Goal: Information Seeking & Learning: Compare options

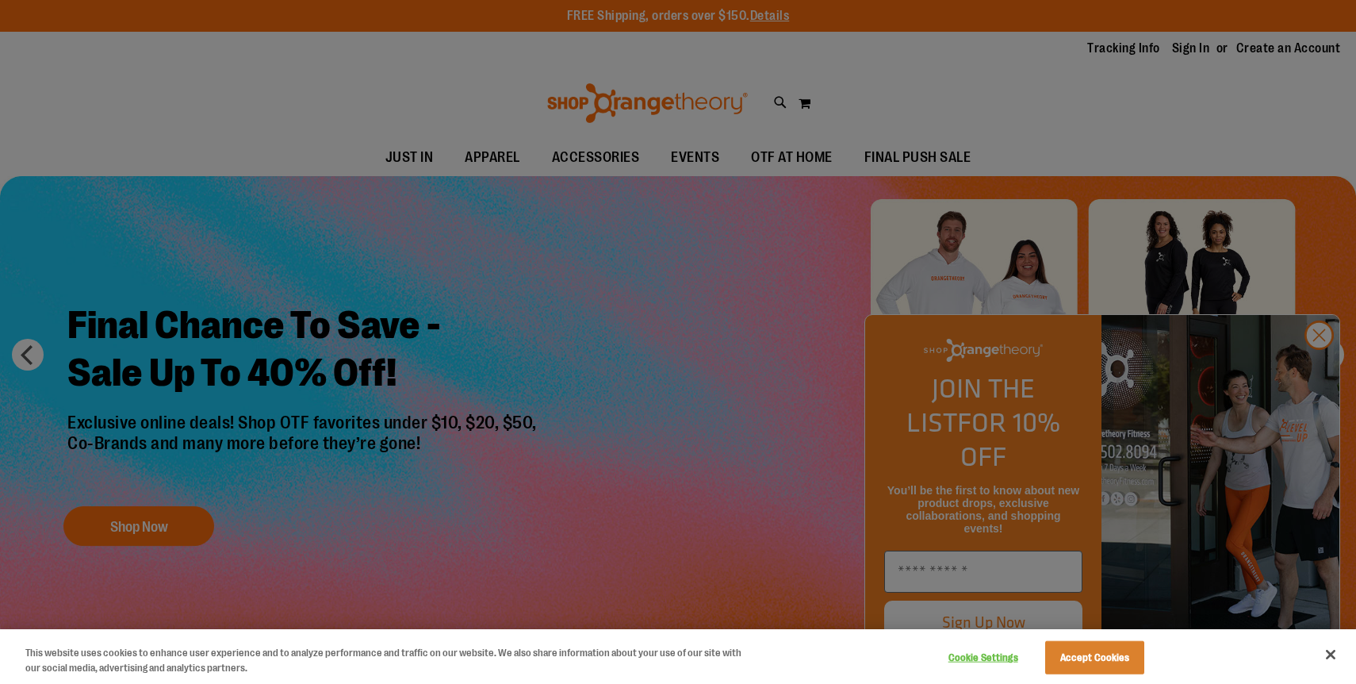
click at [1093, 679] on div "Cookie Settings Accept Cookies" at bounding box center [1043, 656] width 221 height 52
click at [1093, 667] on button "Accept Cookies" at bounding box center [1094, 657] width 99 height 33
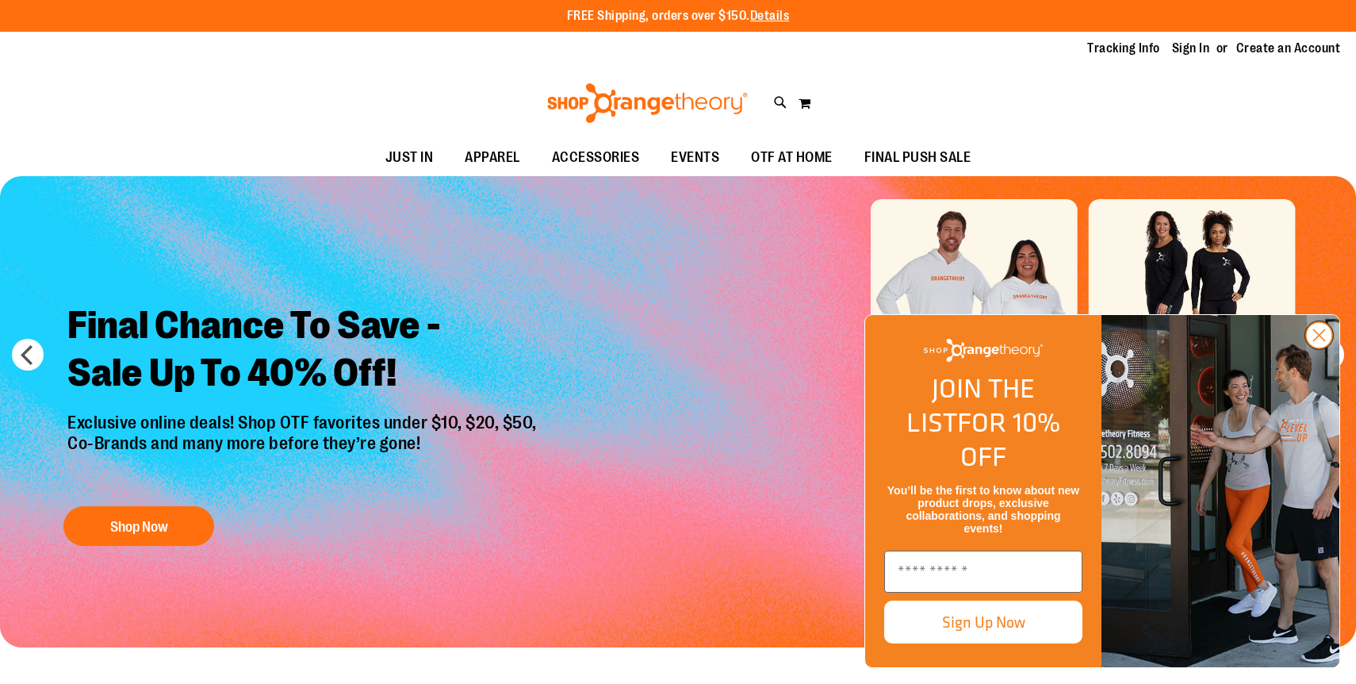
click at [1316, 348] on circle "Close dialog" at bounding box center [1319, 335] width 26 height 26
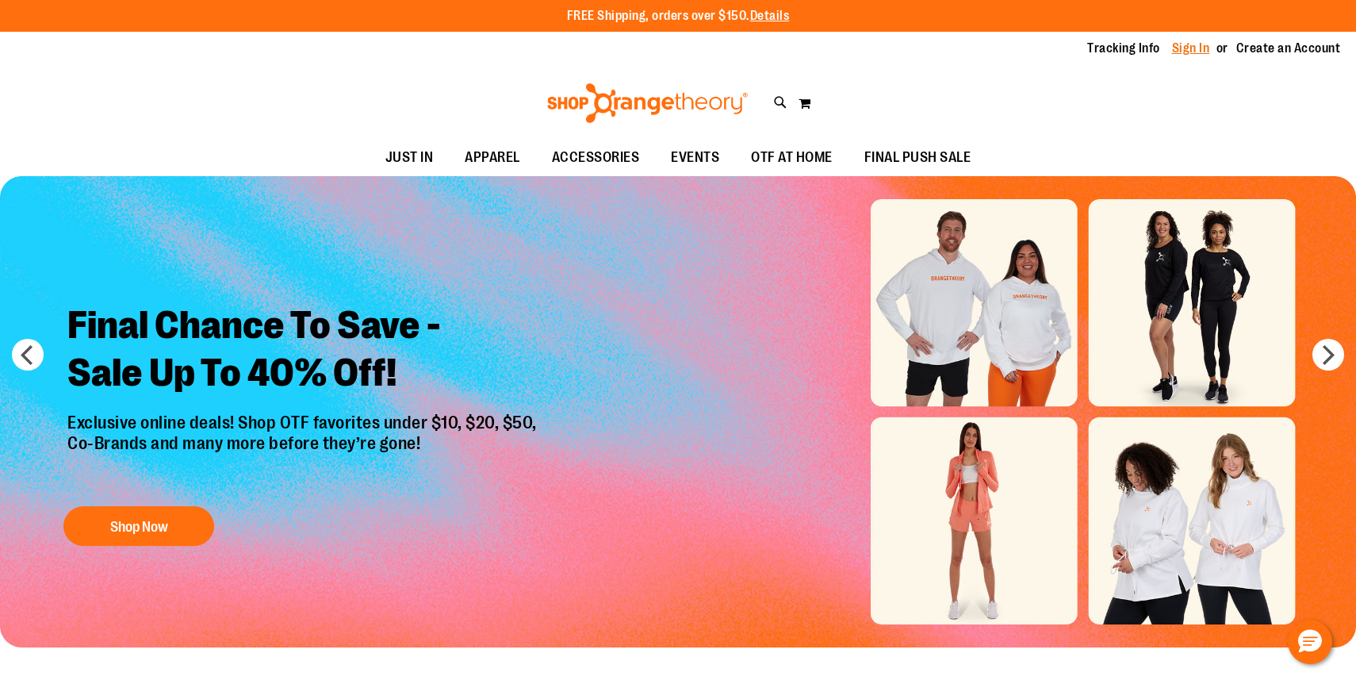
click at [1189, 44] on link "Sign In" at bounding box center [1191, 48] width 38 height 17
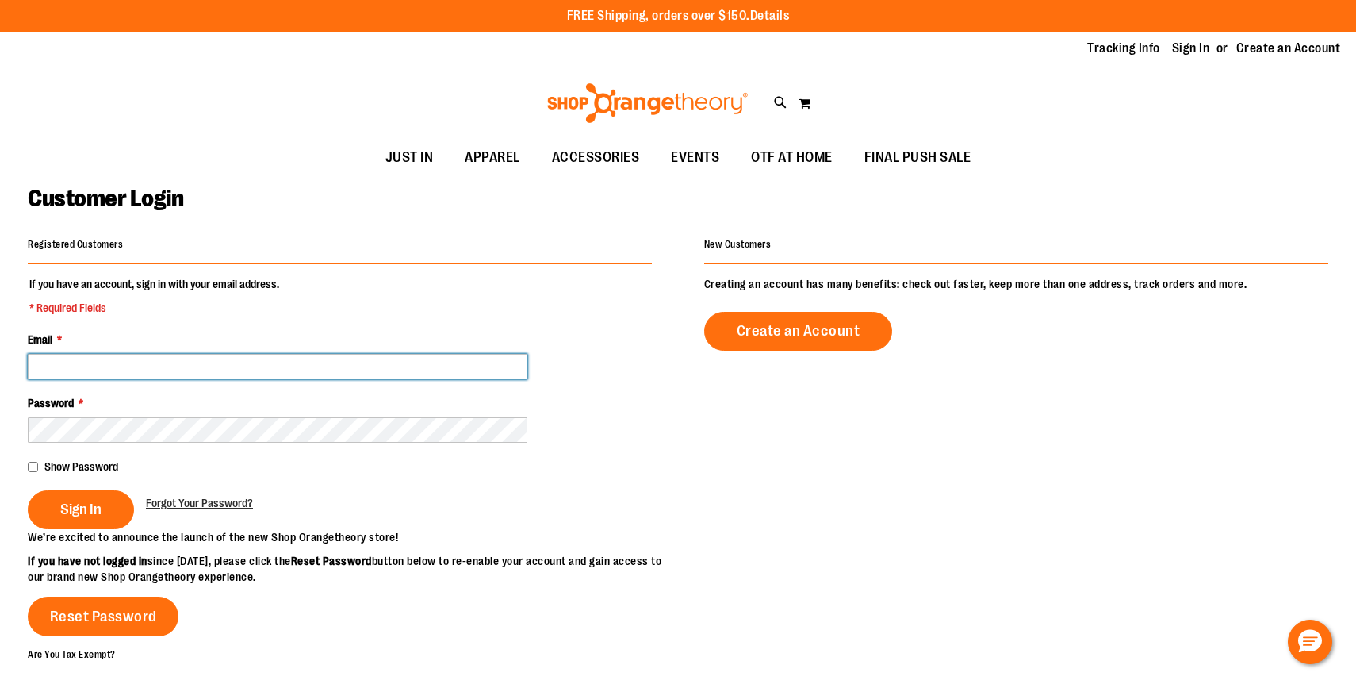
click at [398, 372] on input "Email *" at bounding box center [278, 366] width 500 height 25
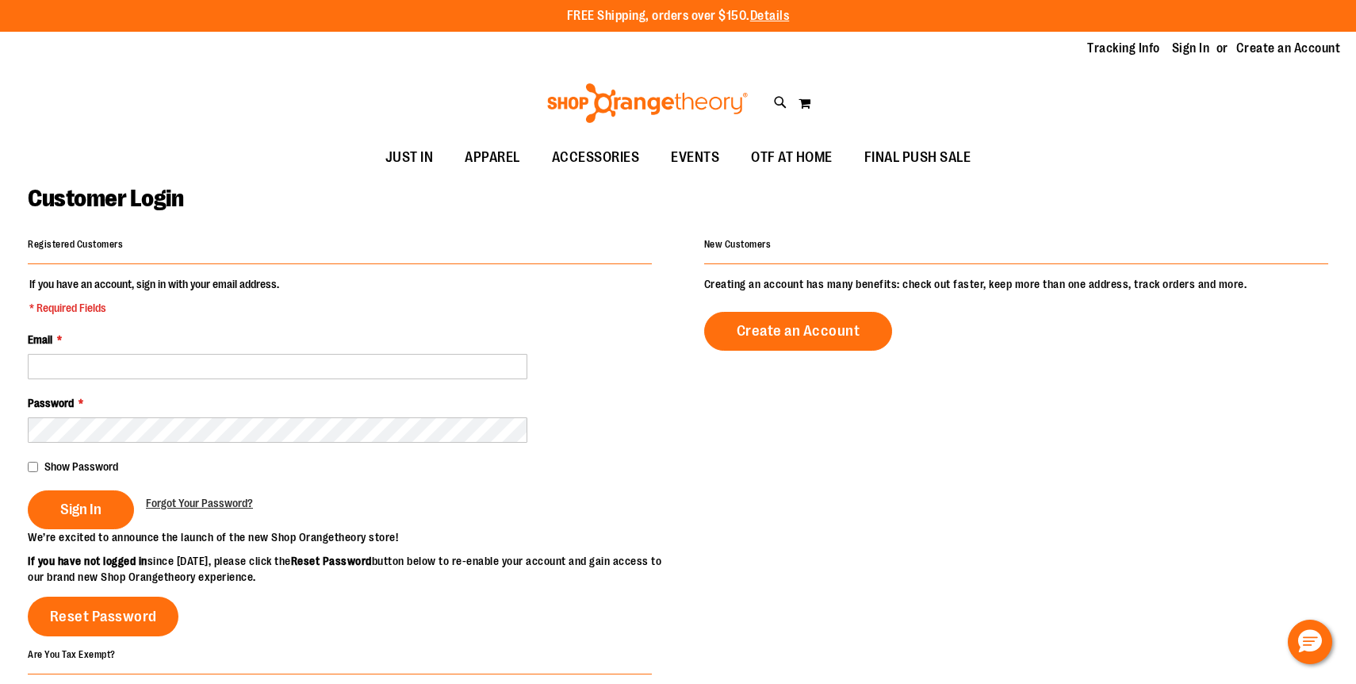
click at [270, 405] on div "Password *" at bounding box center [340, 419] width 624 height 48
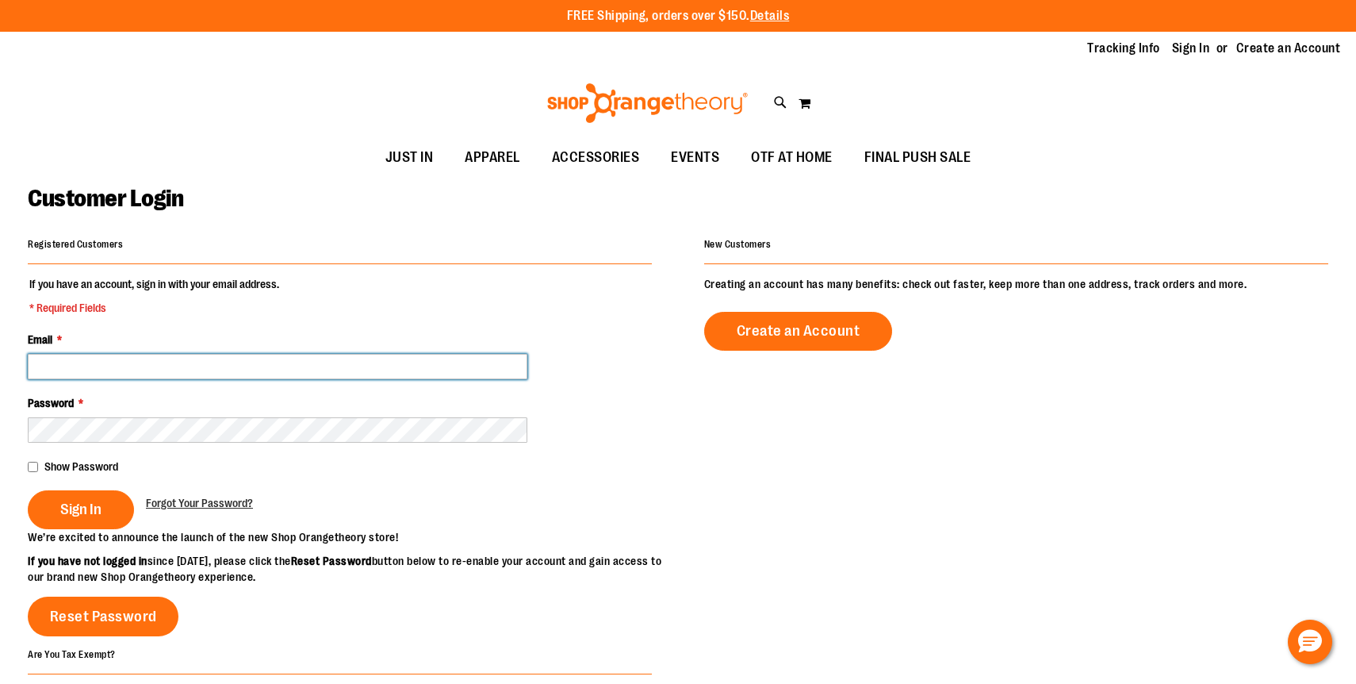
type input "**********"
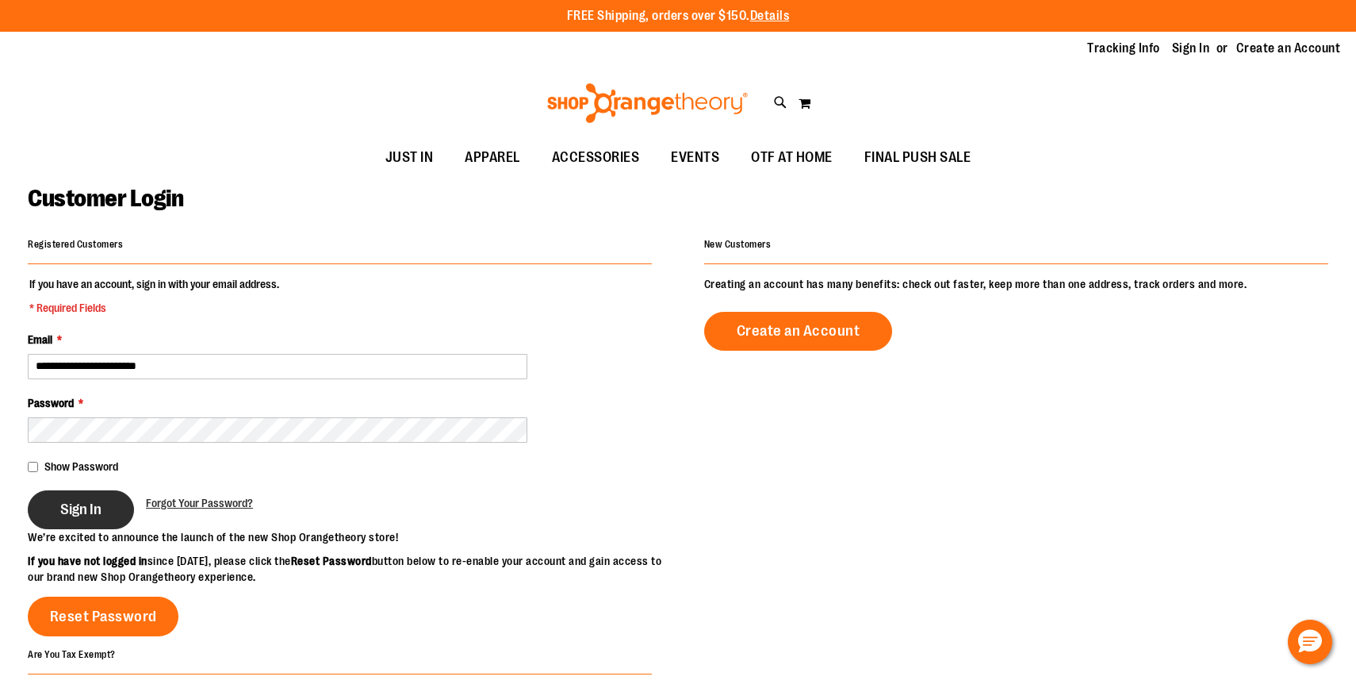
click at [113, 492] on button "Sign In" at bounding box center [81, 509] width 106 height 39
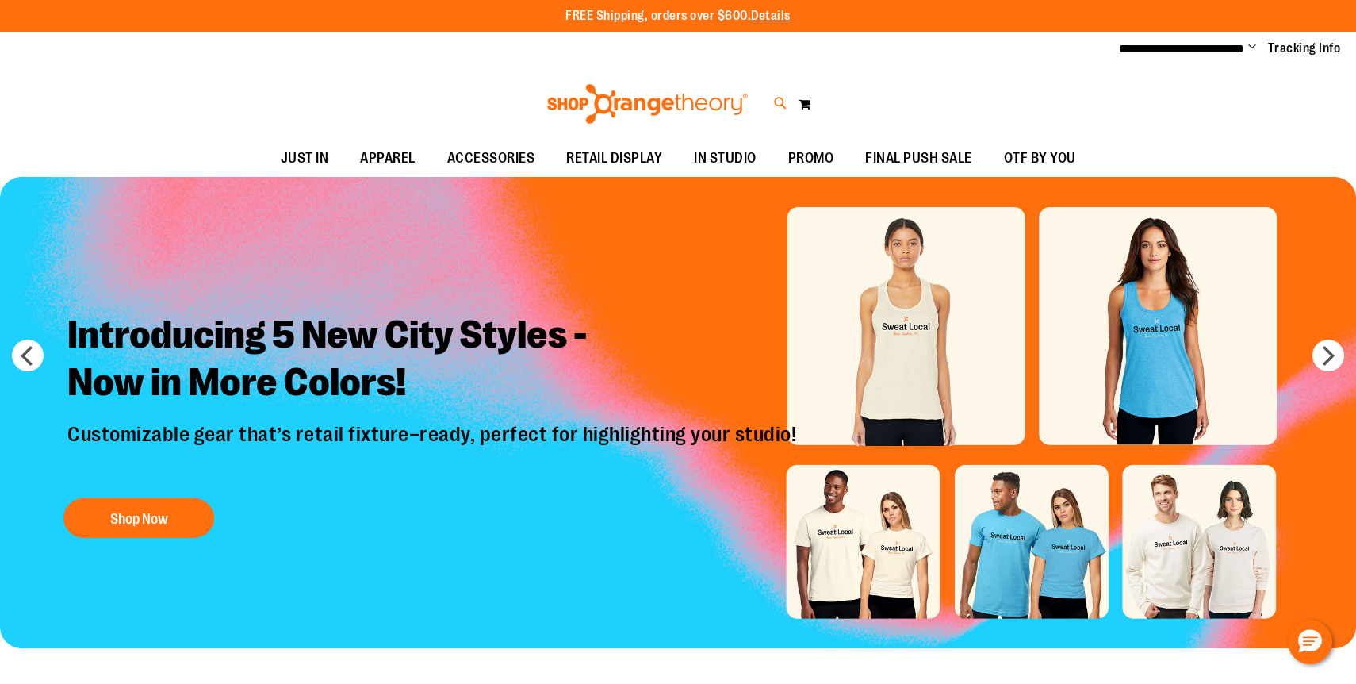
click at [784, 102] on icon at bounding box center [780, 103] width 13 height 18
click at [745, 99] on input "Search" at bounding box center [677, 89] width 1074 height 52
type input "**********"
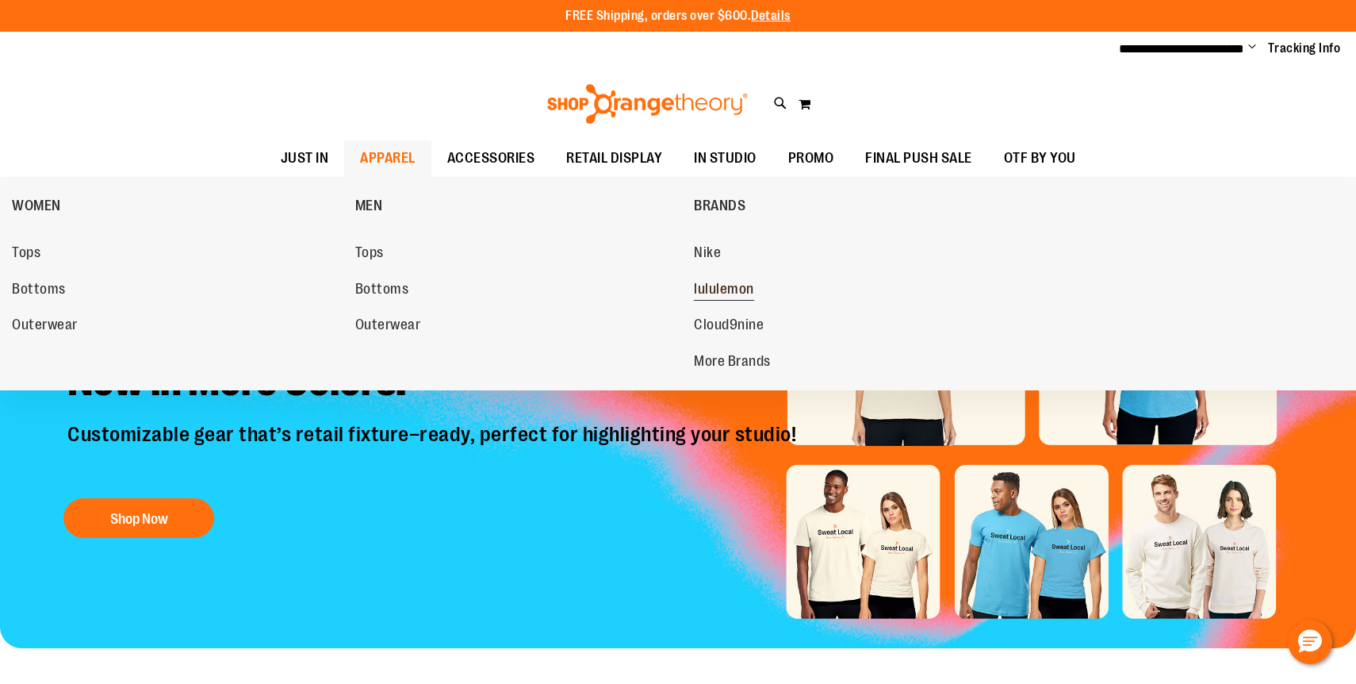
click at [754, 288] on span "lululemon" at bounding box center [724, 291] width 60 height 20
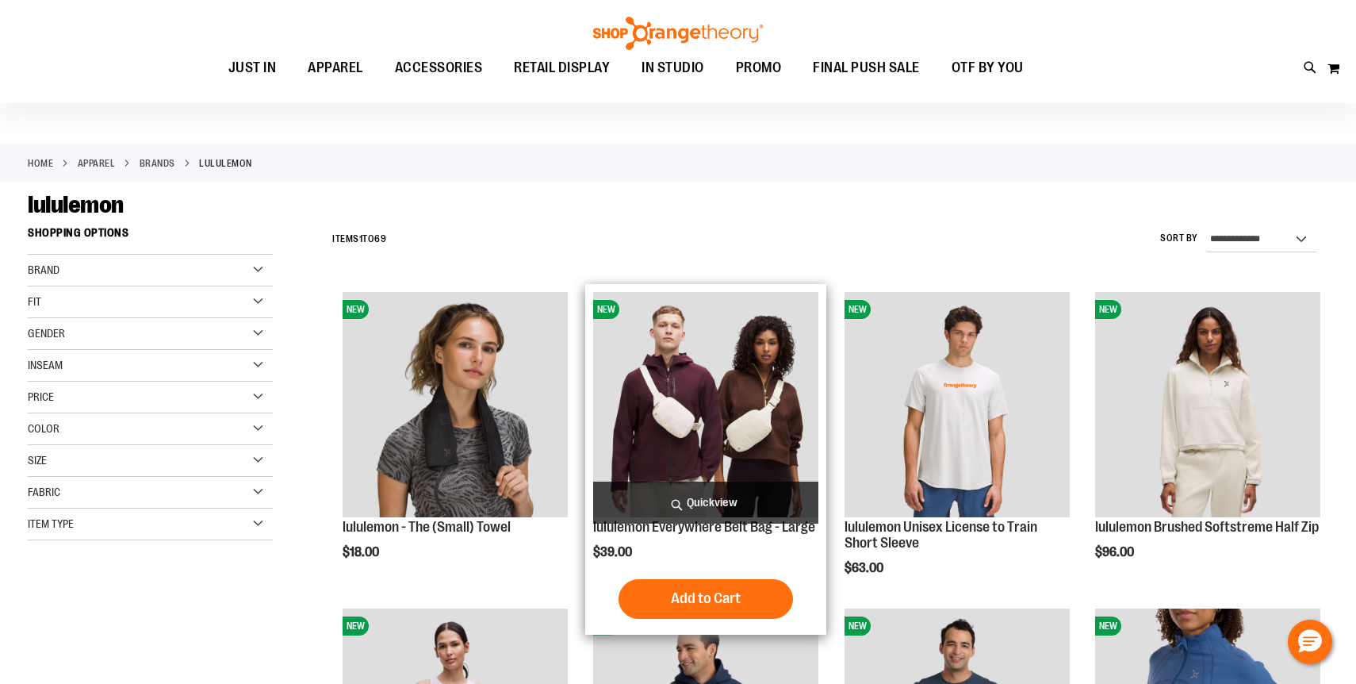
scroll to position [630, 0]
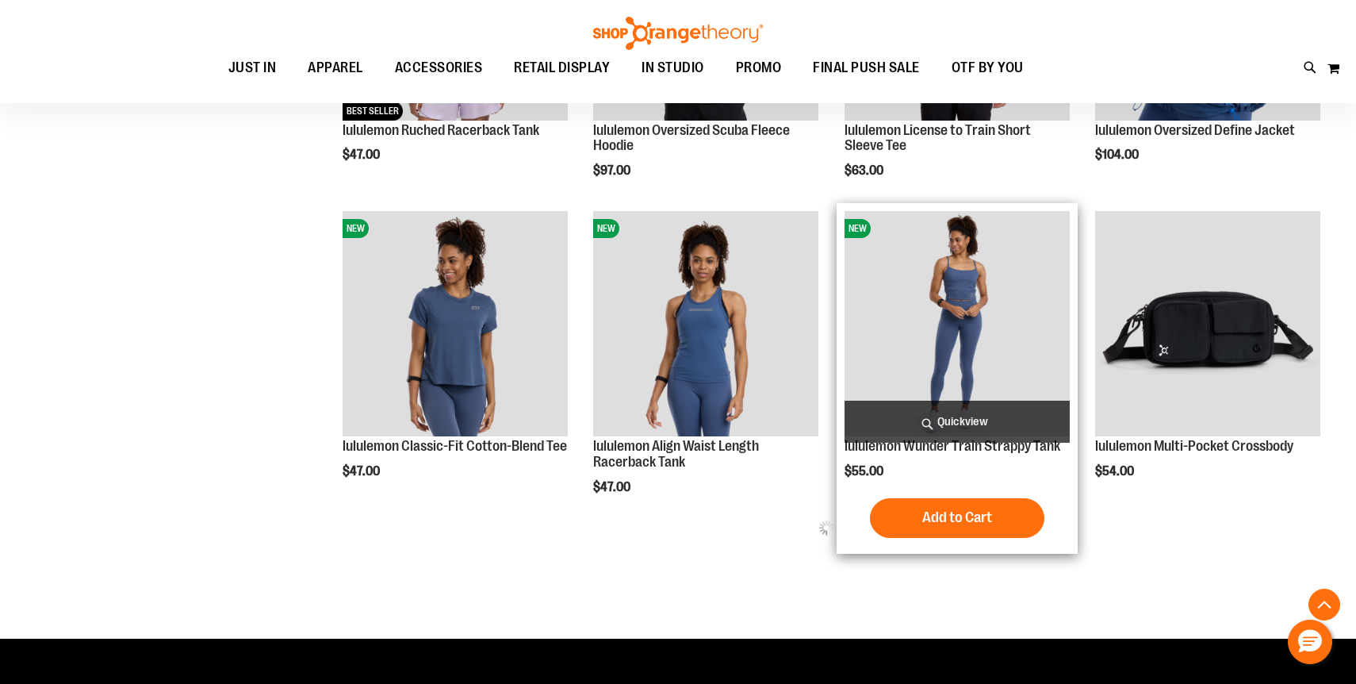
scroll to position [1011, 0]
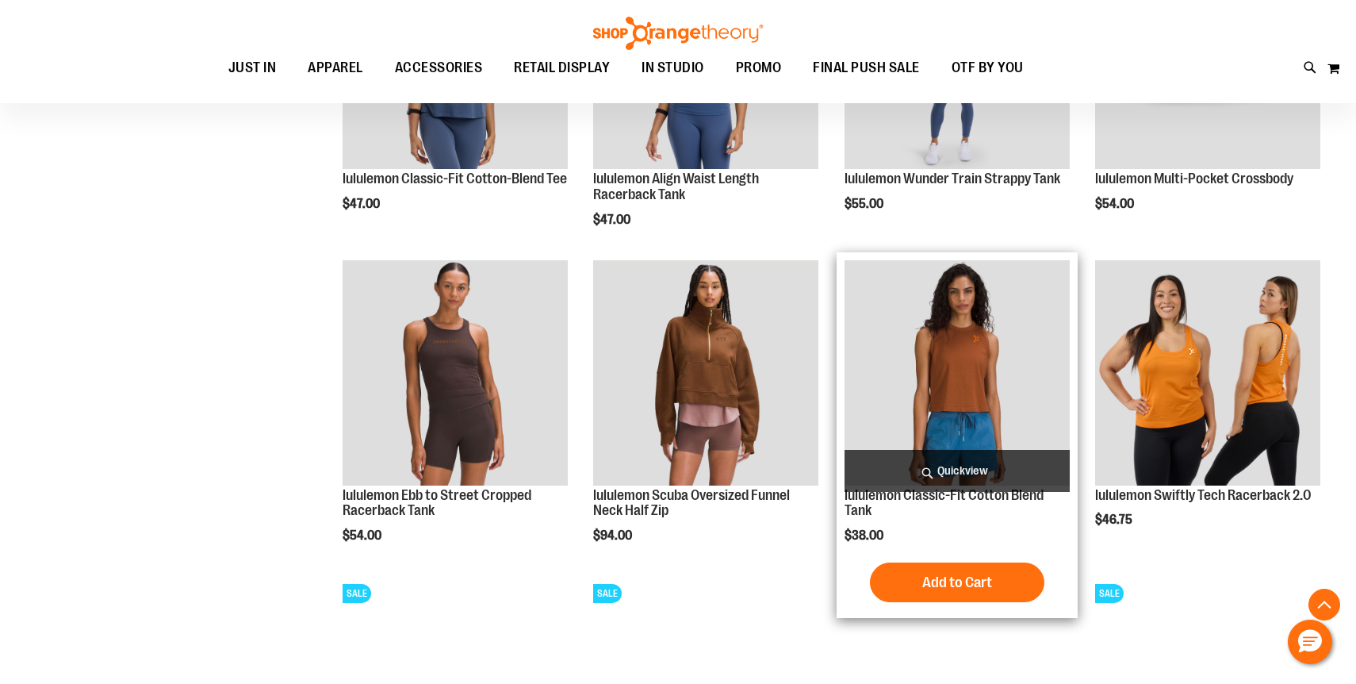
click at [913, 359] on img "product" at bounding box center [956, 372] width 225 height 225
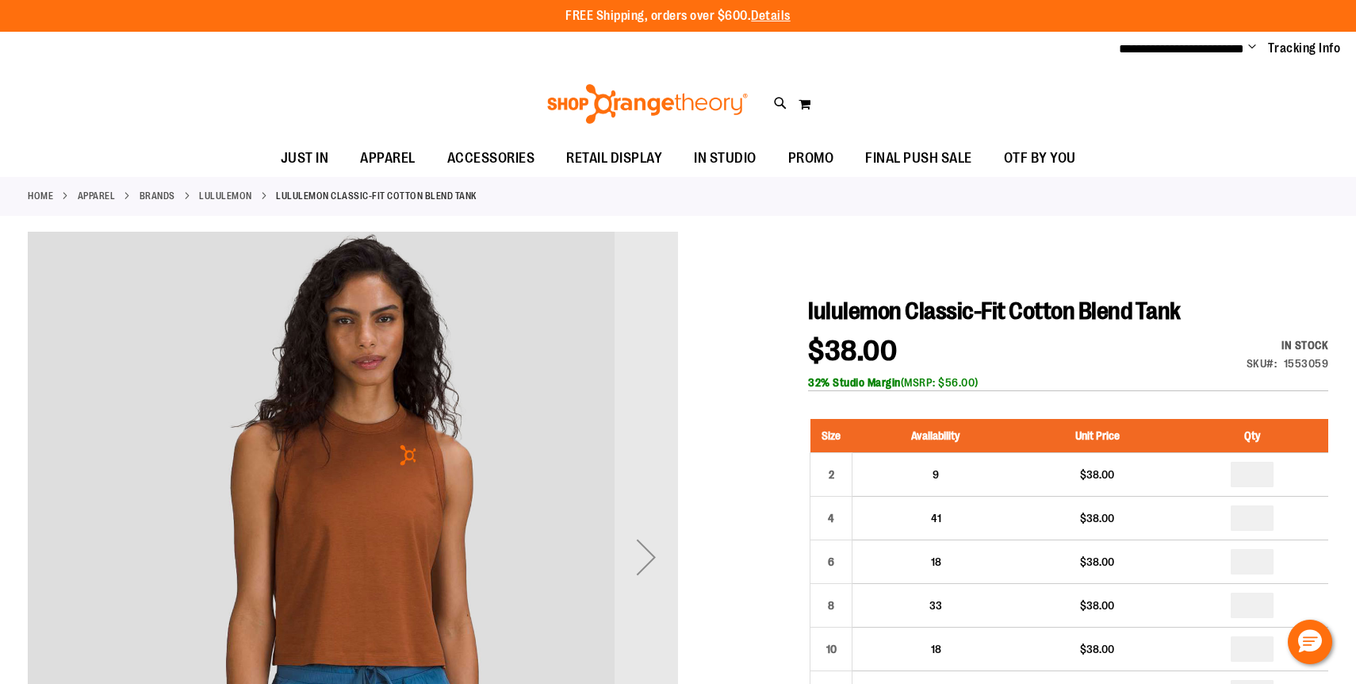
click at [905, 304] on span "lululemon Classic-Fit Cotton Blend Tank" at bounding box center [994, 310] width 373 height 27
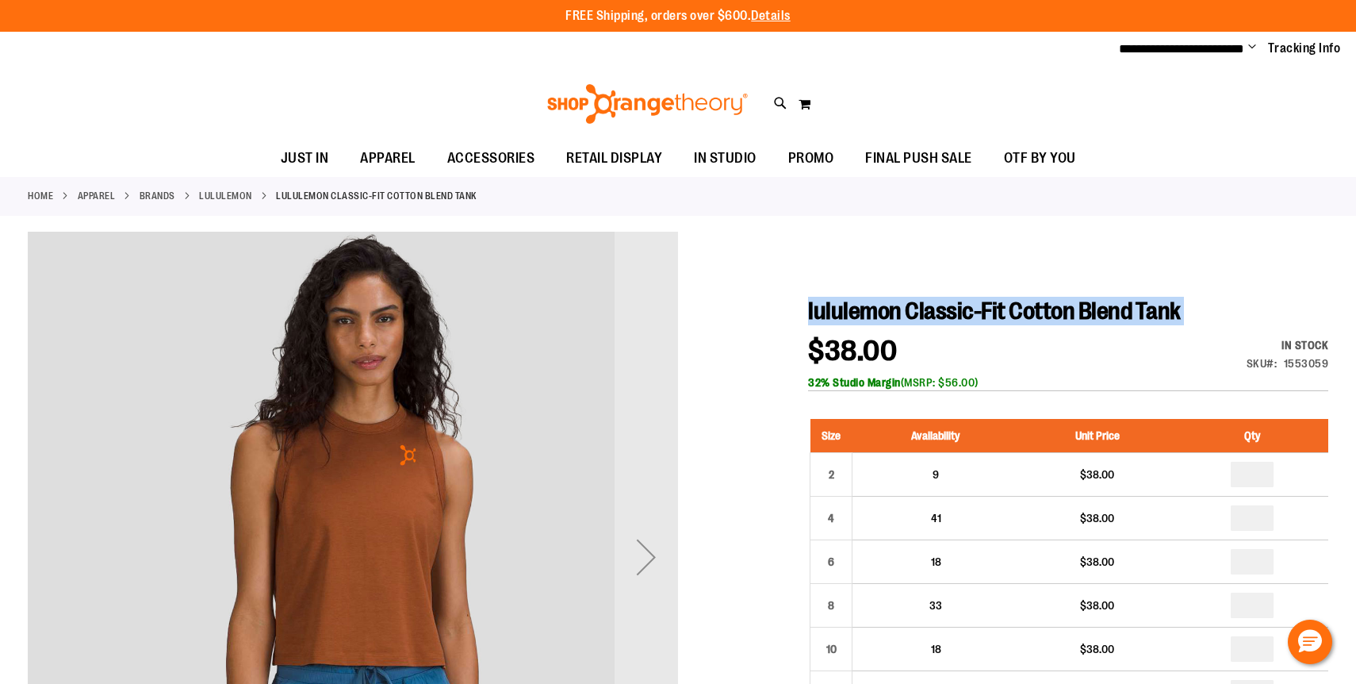
click at [905, 304] on span "lululemon Classic-Fit Cotton Blend Tank" at bounding box center [994, 310] width 373 height 27
copy div "lululemon Classic-Fit Cotton Blend Tank"
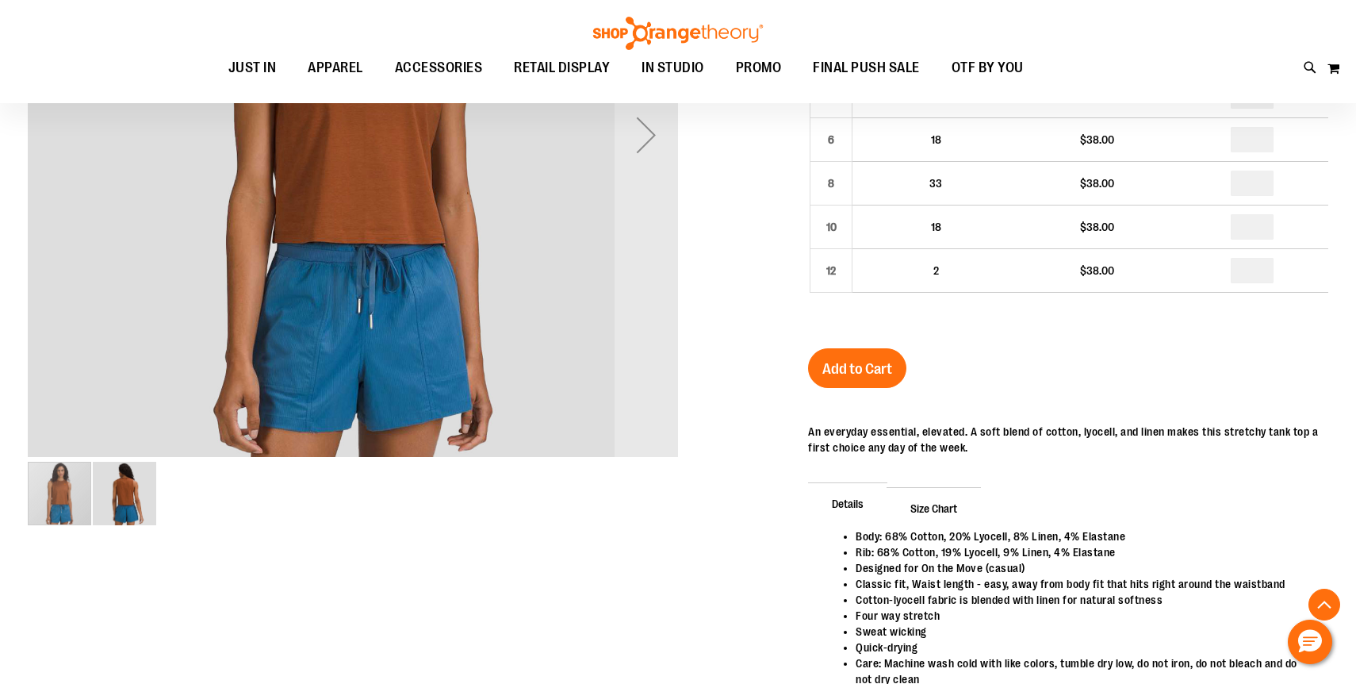
scroll to position [547, 0]
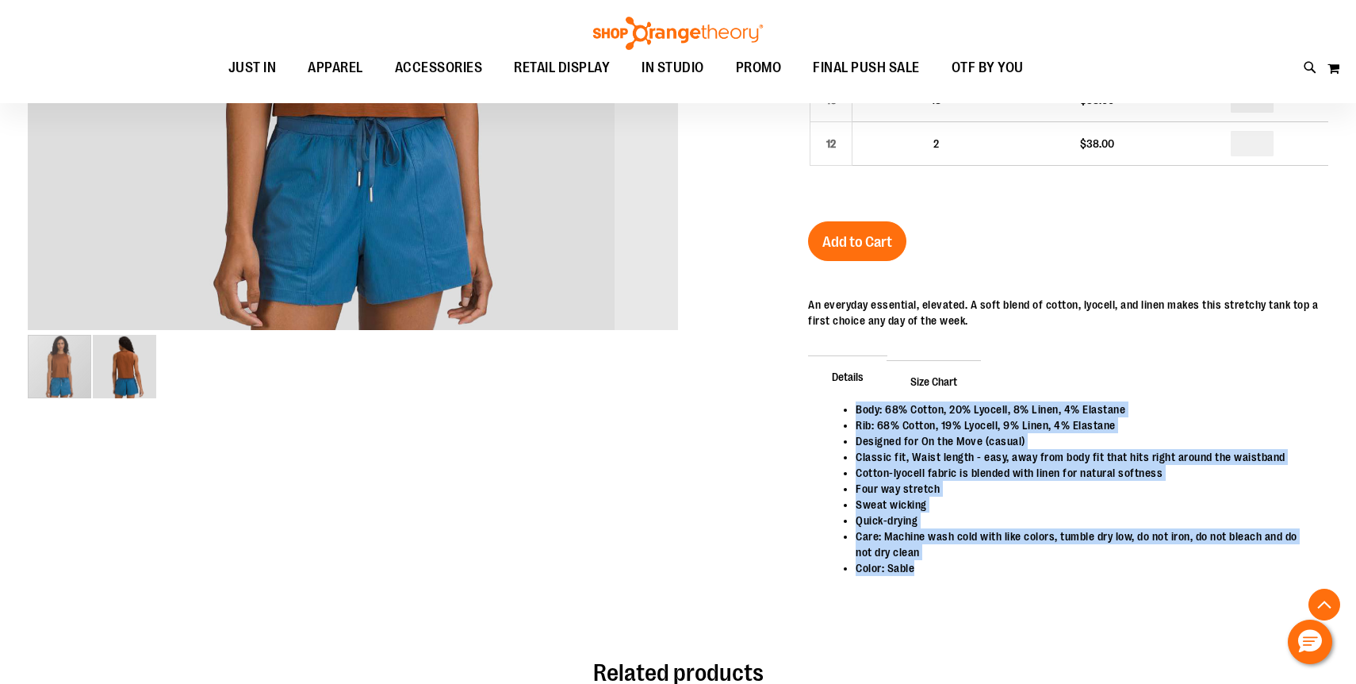
drag, startPoint x: 931, startPoint y: 567, endPoint x: 837, endPoint y: 408, distance: 184.5
click at [837, 408] on ul "Body: 68% Cotton, 20% Lyocell, 8% Linen, 4% Elastane Rib: 68% Cotton, 19% Lyoce…" at bounding box center [1068, 488] width 488 height 174
copy ul "Body: 68% Cotton, 20% Lyocell, 8% Linen, 4% Elastane Rib: 68% Cotton, 19% Lyoce…"
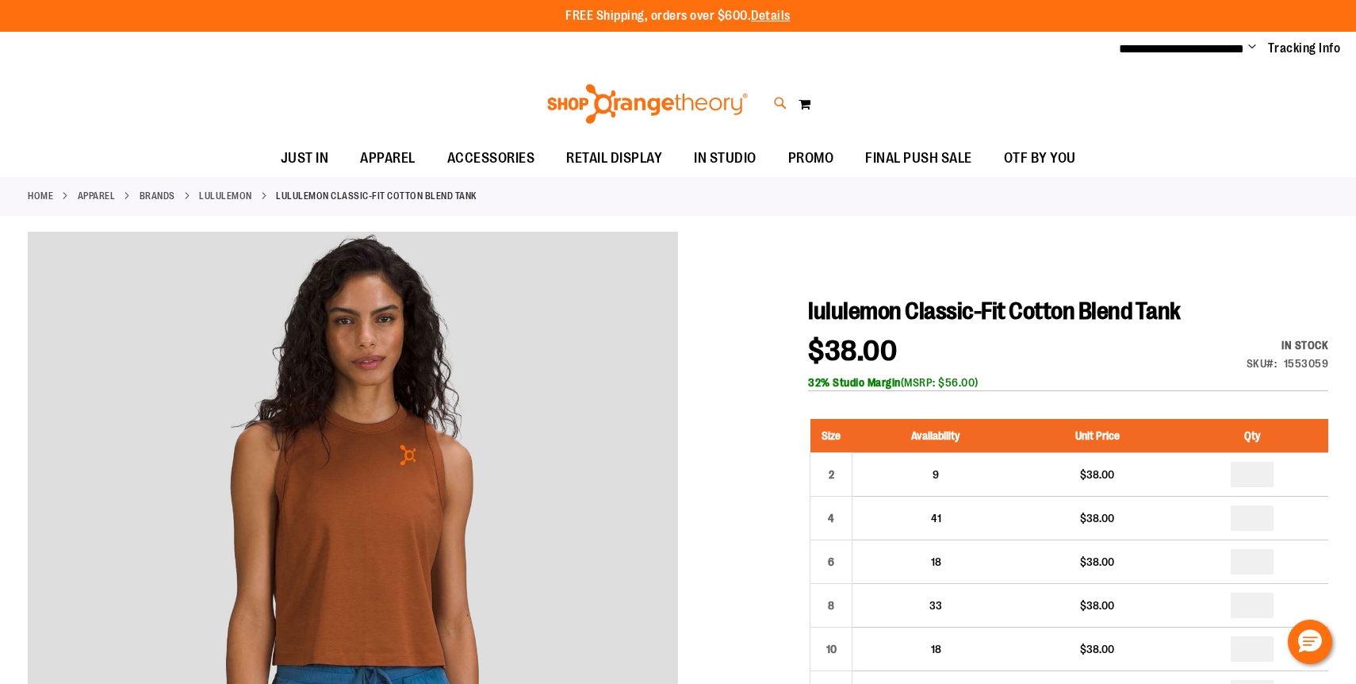
click at [779, 105] on icon at bounding box center [780, 103] width 13 height 18
type input "******"
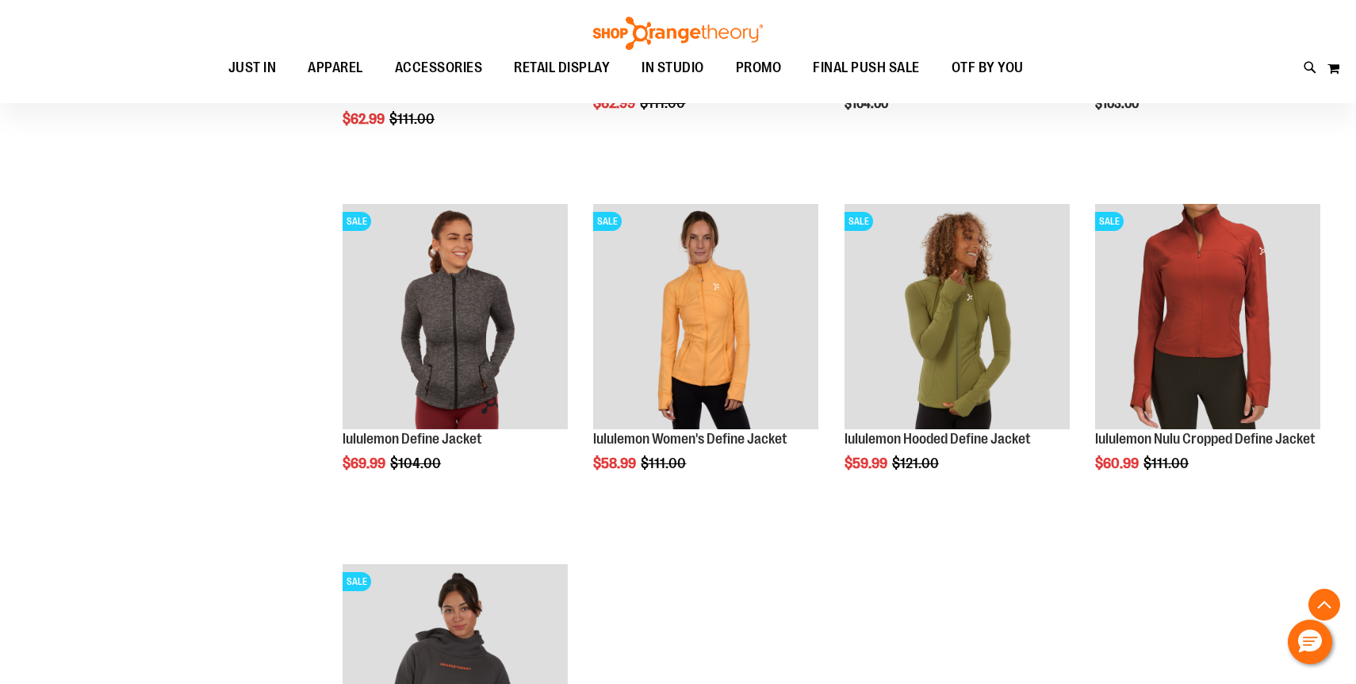
scroll to position [692, 0]
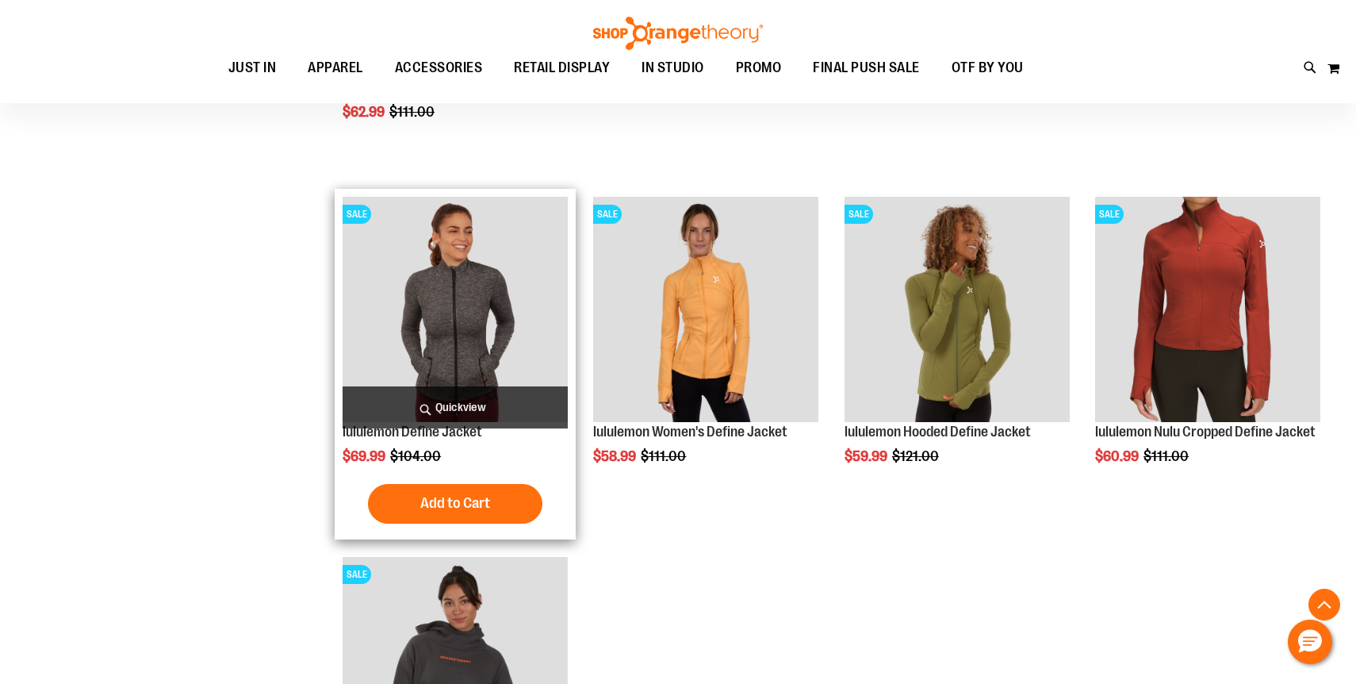
click at [439, 243] on img "product" at bounding box center [455, 309] width 225 height 225
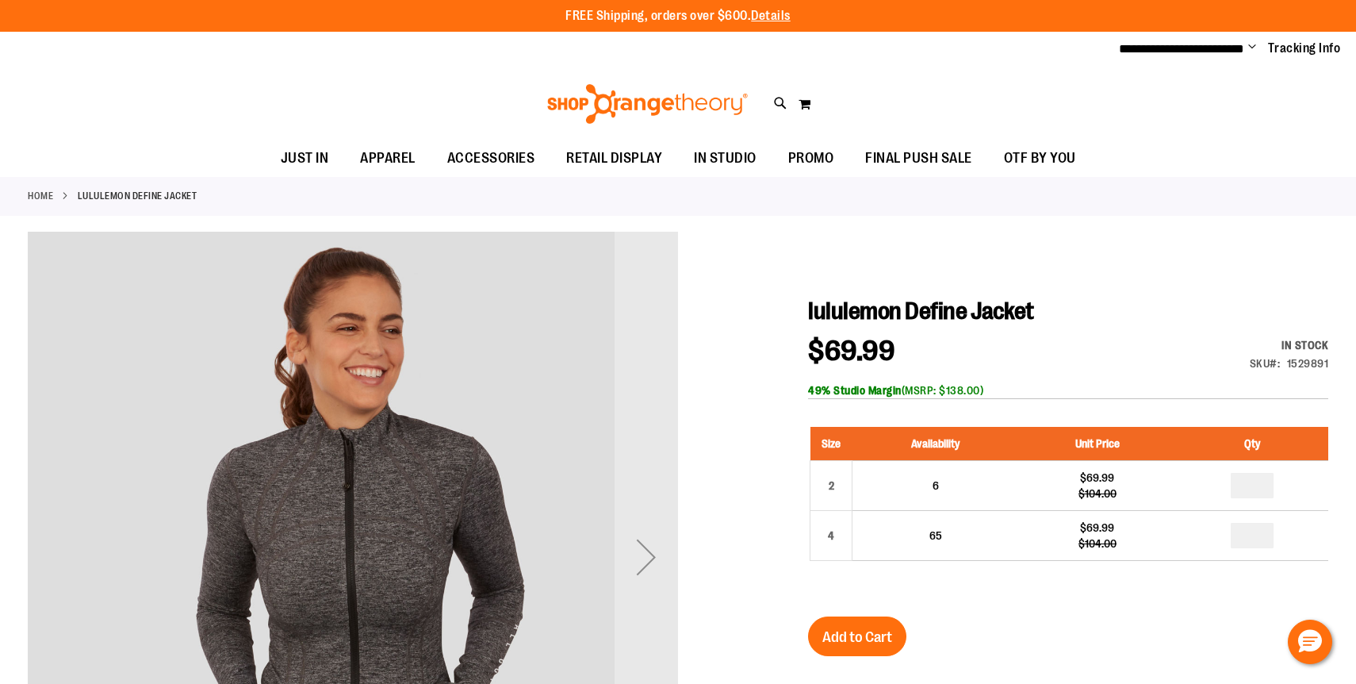
click at [950, 316] on span "lululemon Define Jacket" at bounding box center [921, 310] width 226 height 27
copy div "lululemon Define Jacket"
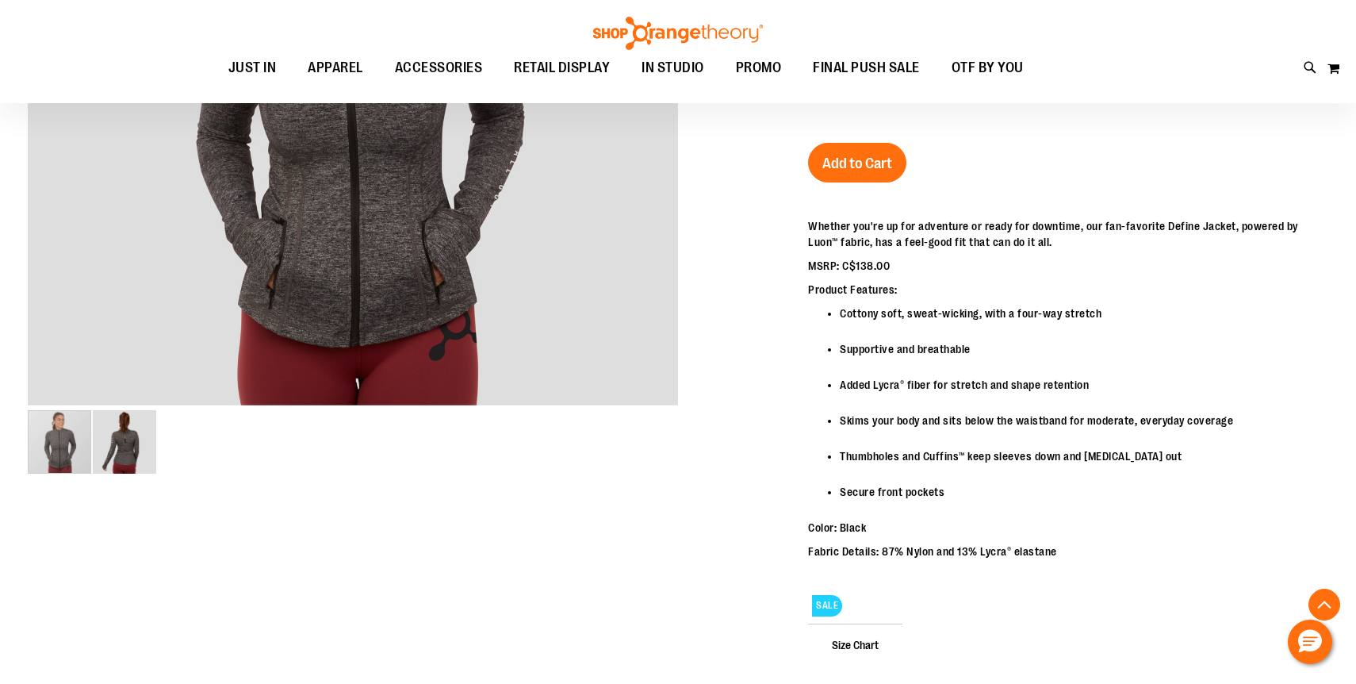
scroll to position [471, 0]
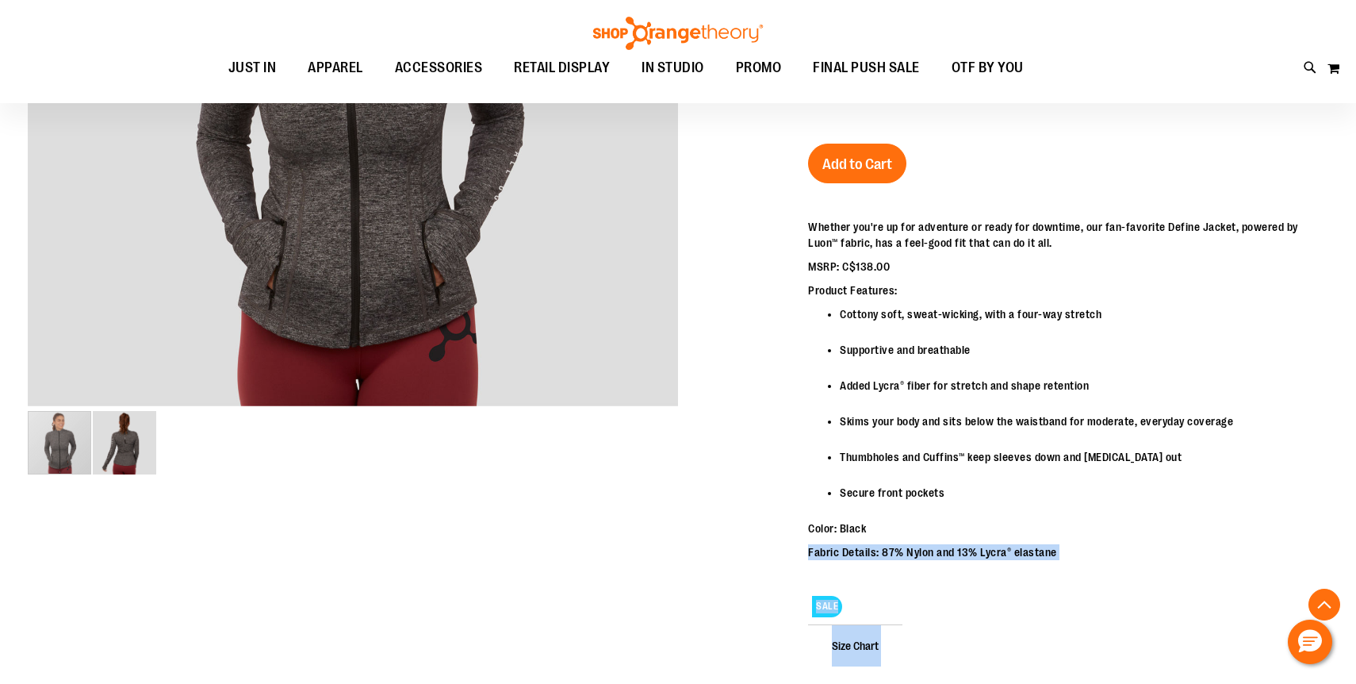
drag, startPoint x: 871, startPoint y: 522, endPoint x: 806, endPoint y: 224, distance: 304.4
click at [806, 224] on div at bounding box center [678, 452] width 1300 height 1386
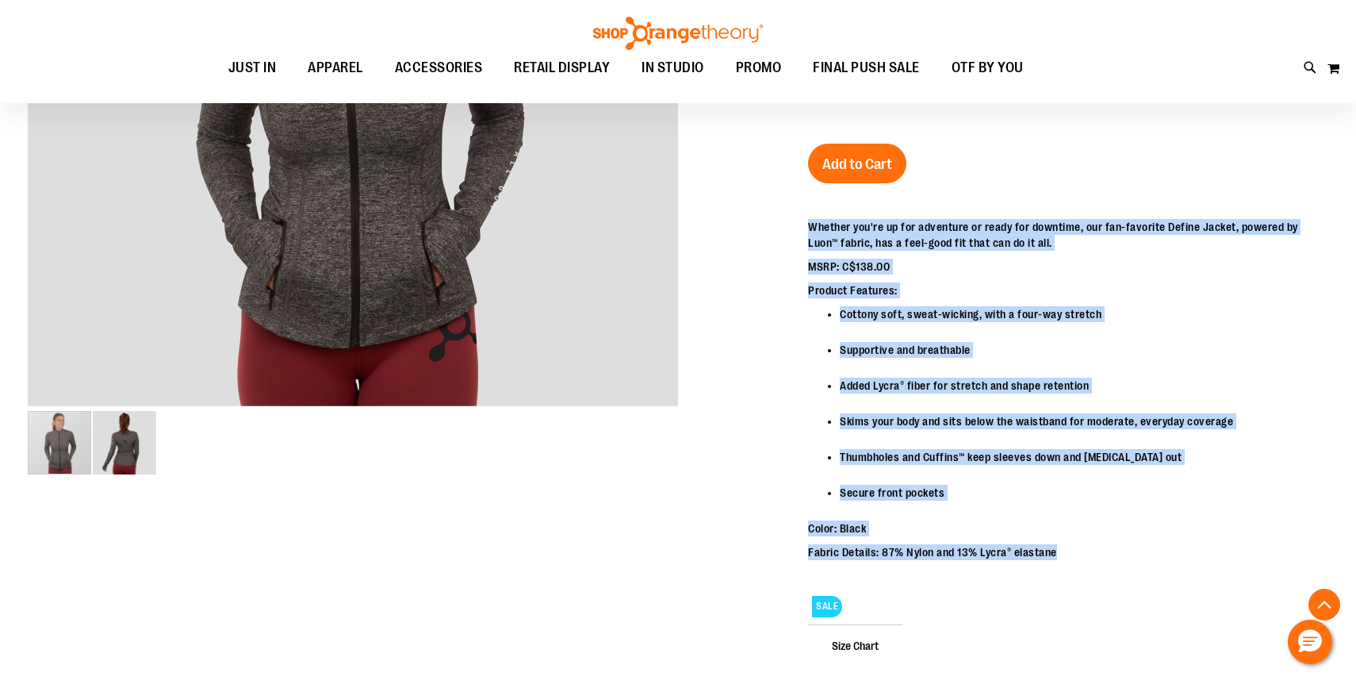
drag, startPoint x: 809, startPoint y: 224, endPoint x: 1178, endPoint y: 553, distance: 494.7
click at [1178, 553] on div "Whether you're up for adventure or ready for downtime, our fan-favorite Define …" at bounding box center [1068, 389] width 520 height 341
copy div "Whether you're up for adventure or ready for downtime, our fan-favorite Define …"
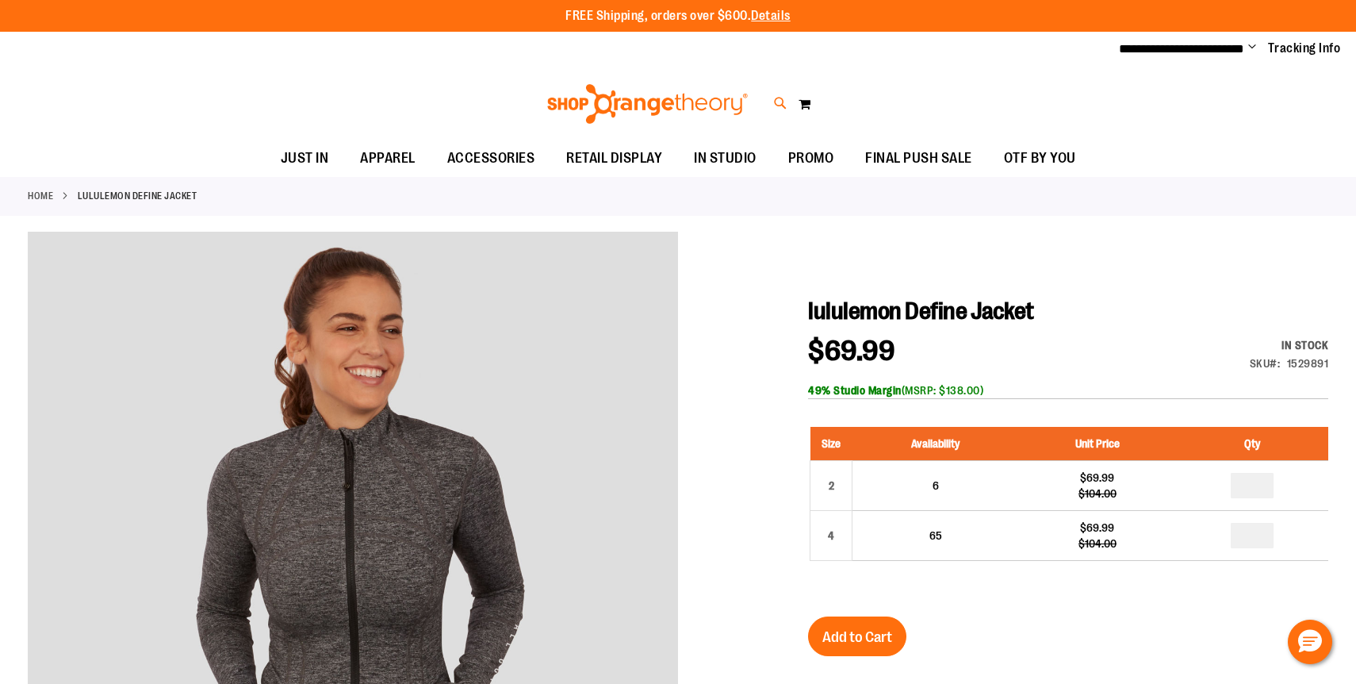
click at [781, 100] on icon at bounding box center [780, 103] width 13 height 18
type input "****"
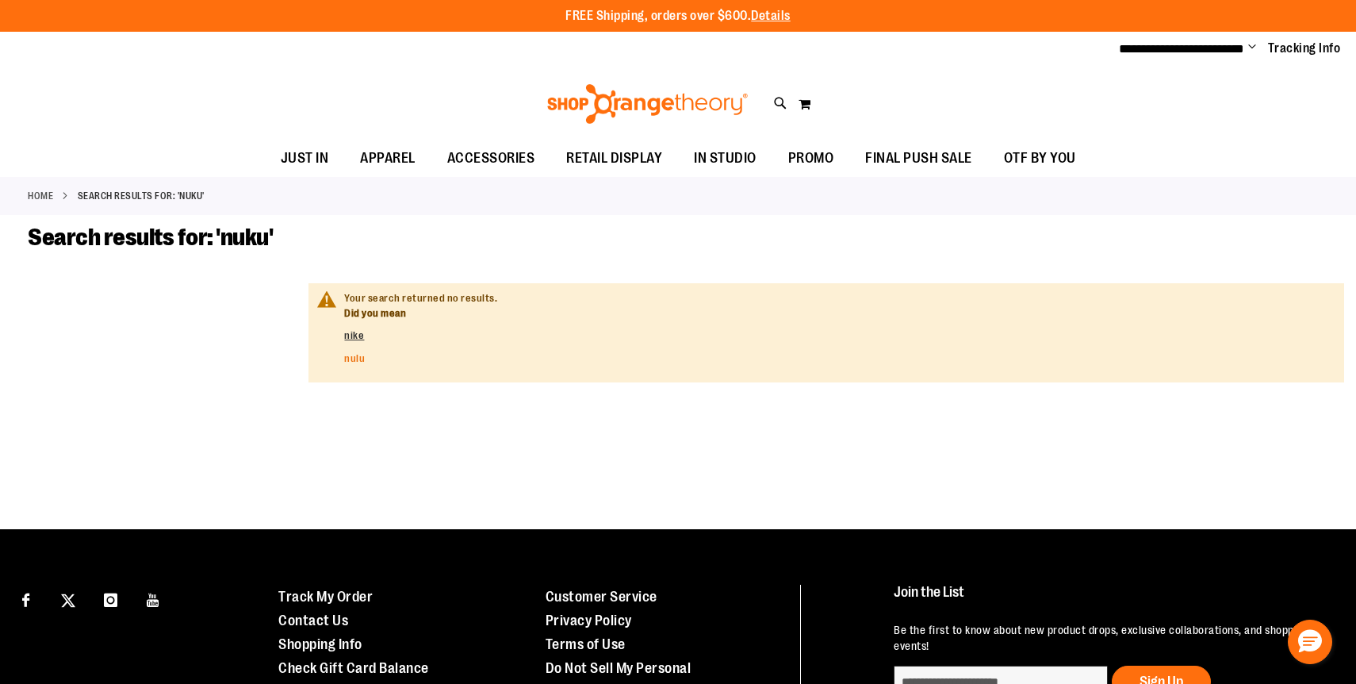
click at [355, 355] on link "nulu" at bounding box center [354, 358] width 21 height 12
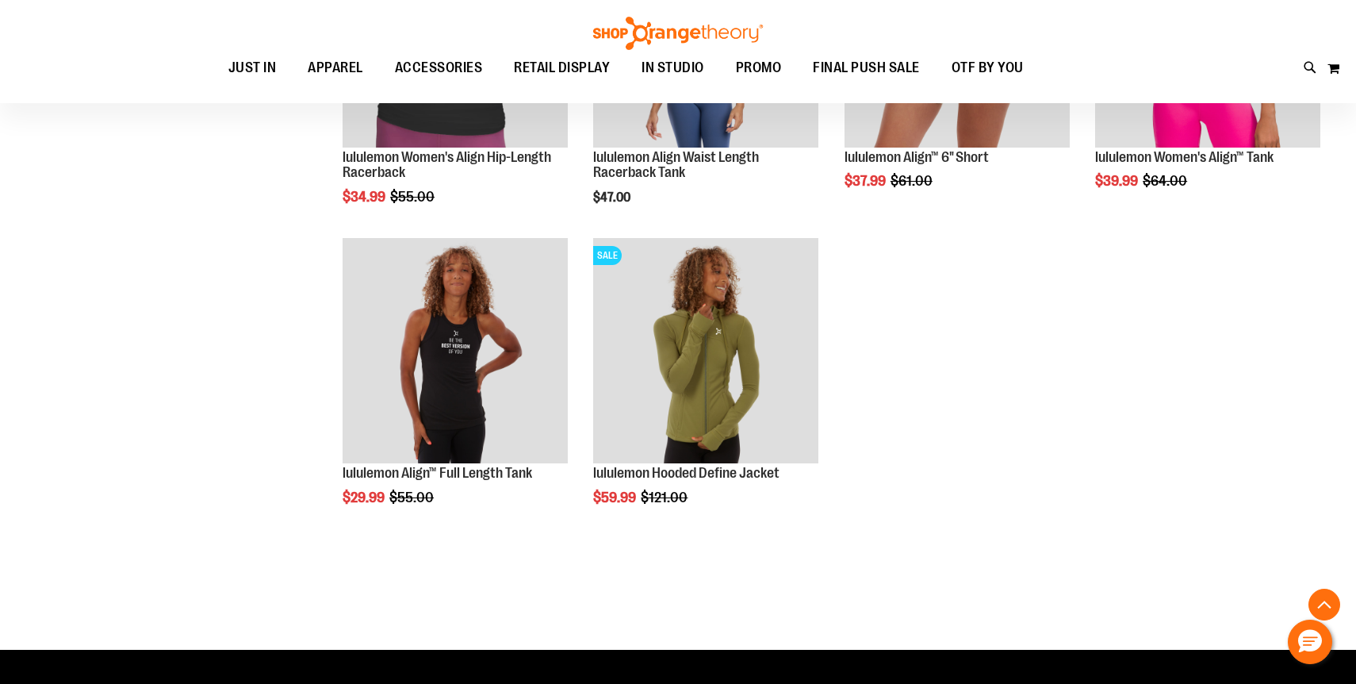
scroll to position [1045, 0]
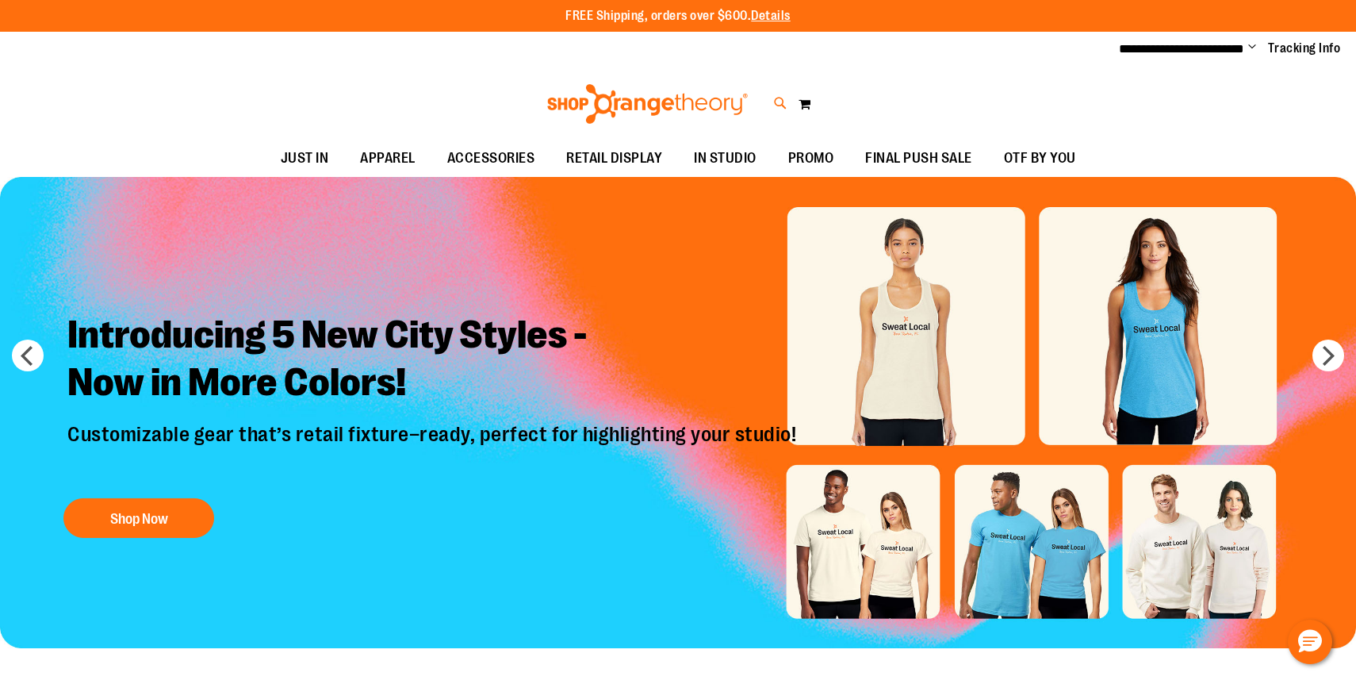
click at [781, 100] on icon at bounding box center [780, 103] width 13 height 18
type input "**********"
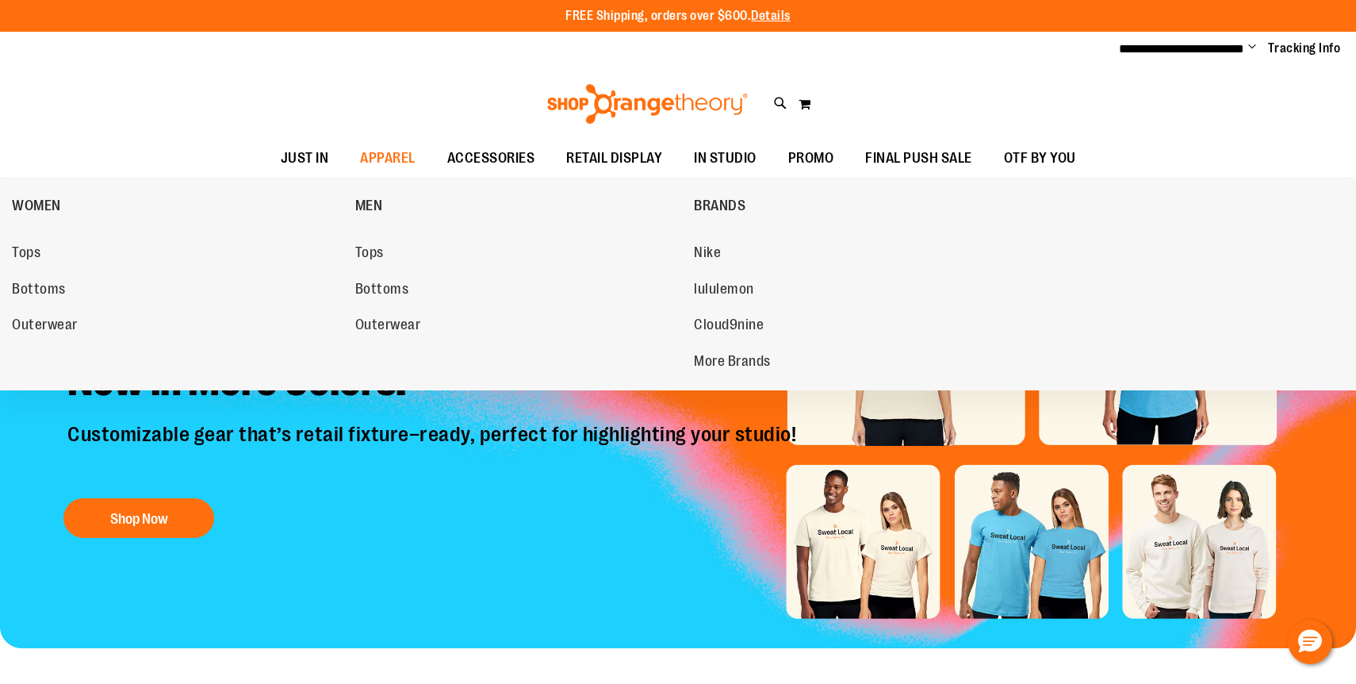
click at [709, 247] on span "Nike" at bounding box center [707, 254] width 27 height 20
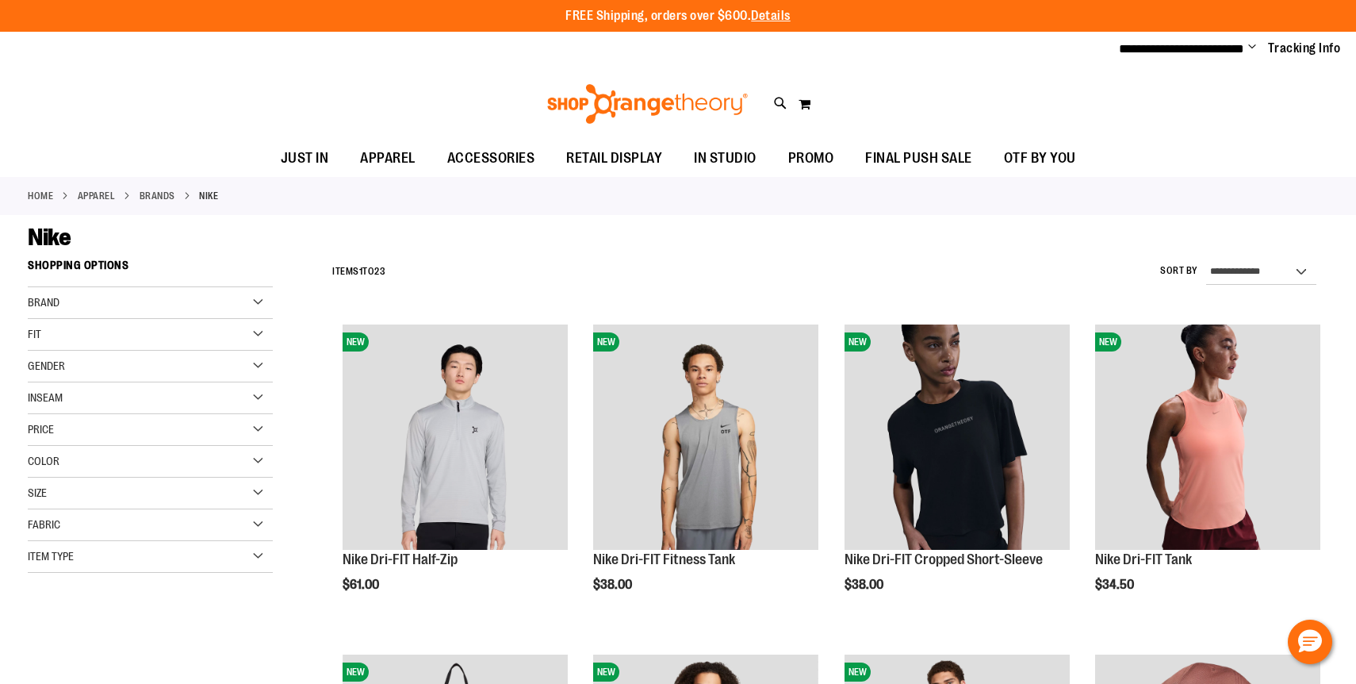
click at [224, 351] on div "Gender" at bounding box center [150, 366] width 245 height 32
click at [89, 415] on span "8 items" at bounding box center [93, 415] width 22 height 17
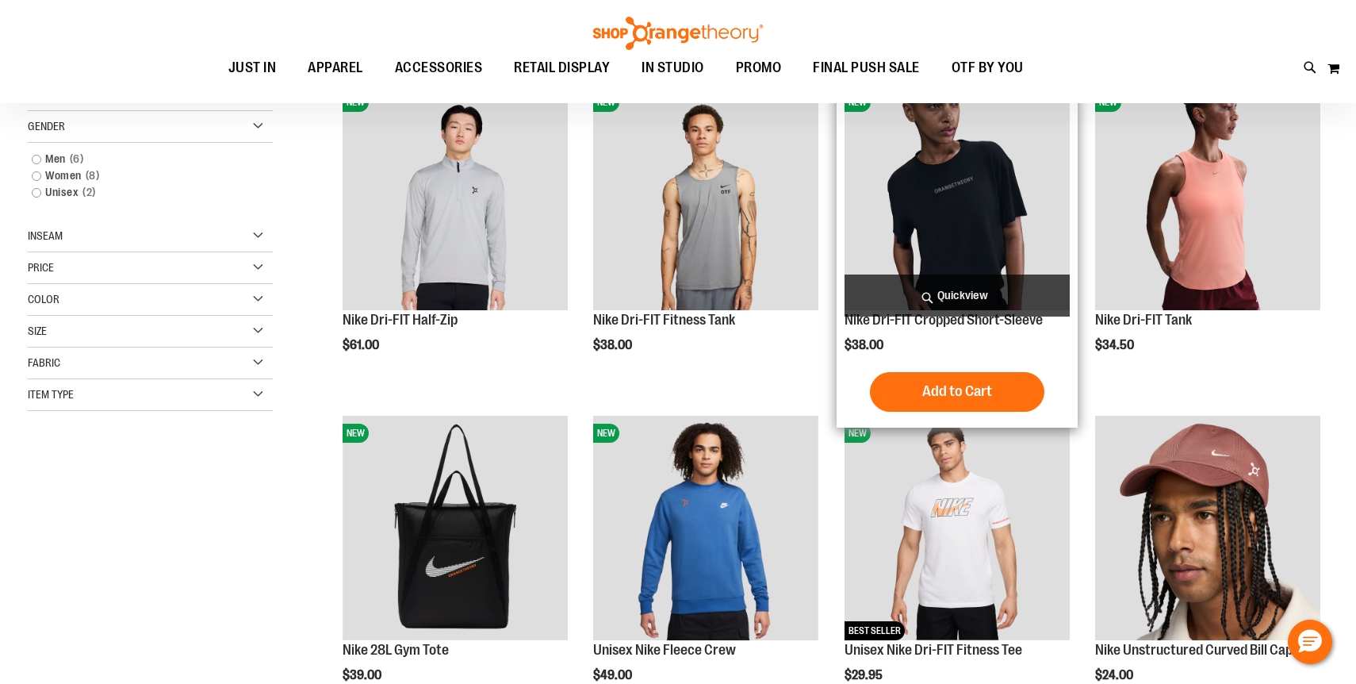
scroll to position [251, 0]
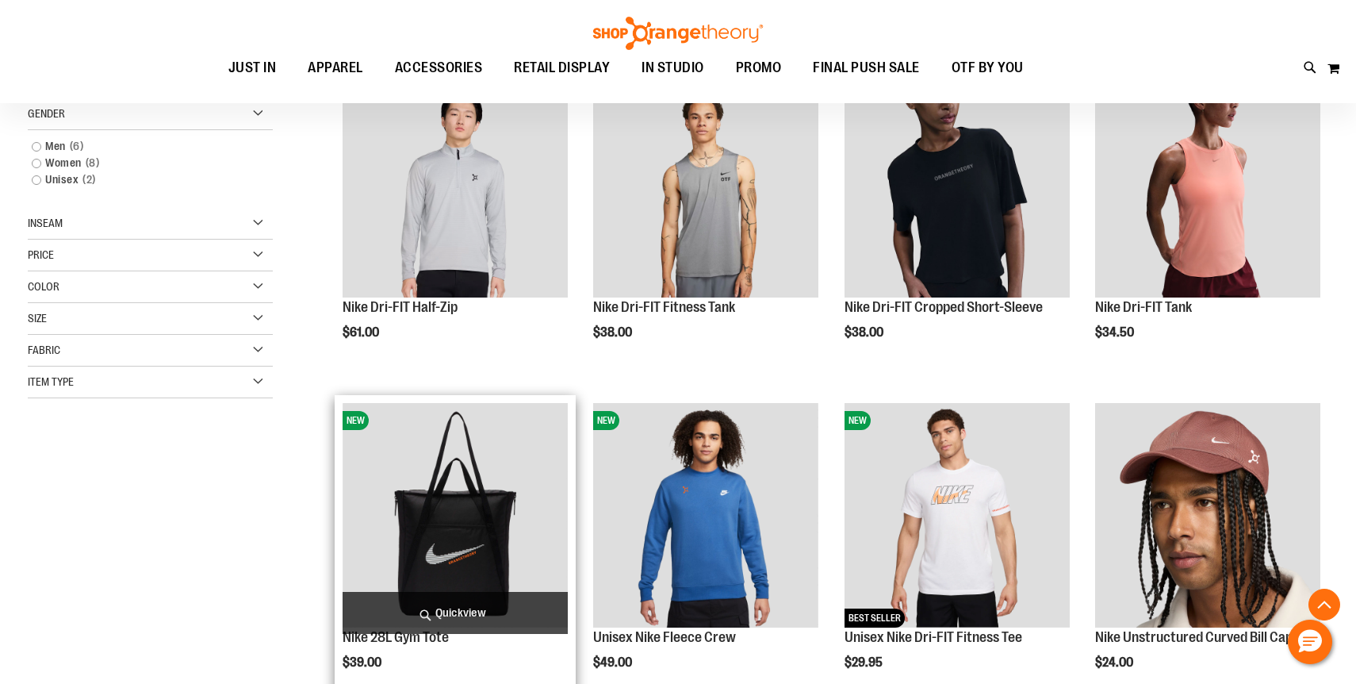
click at [340, 561] on div "NEW Nike 28L Gym Tote $39.00 [GEOGRAPHIC_DATA] Add to Cart In stock" at bounding box center [455, 570] width 241 height 350
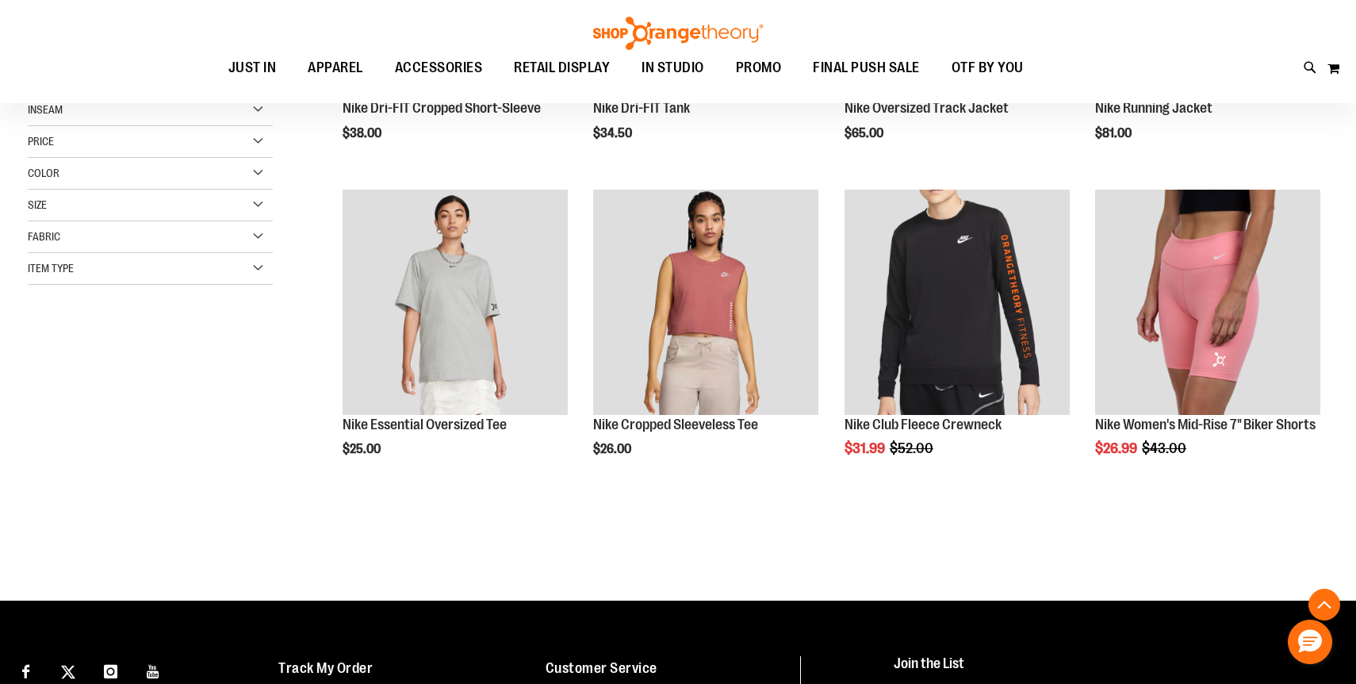
scroll to position [679, 0]
